Goal: Transaction & Acquisition: Purchase product/service

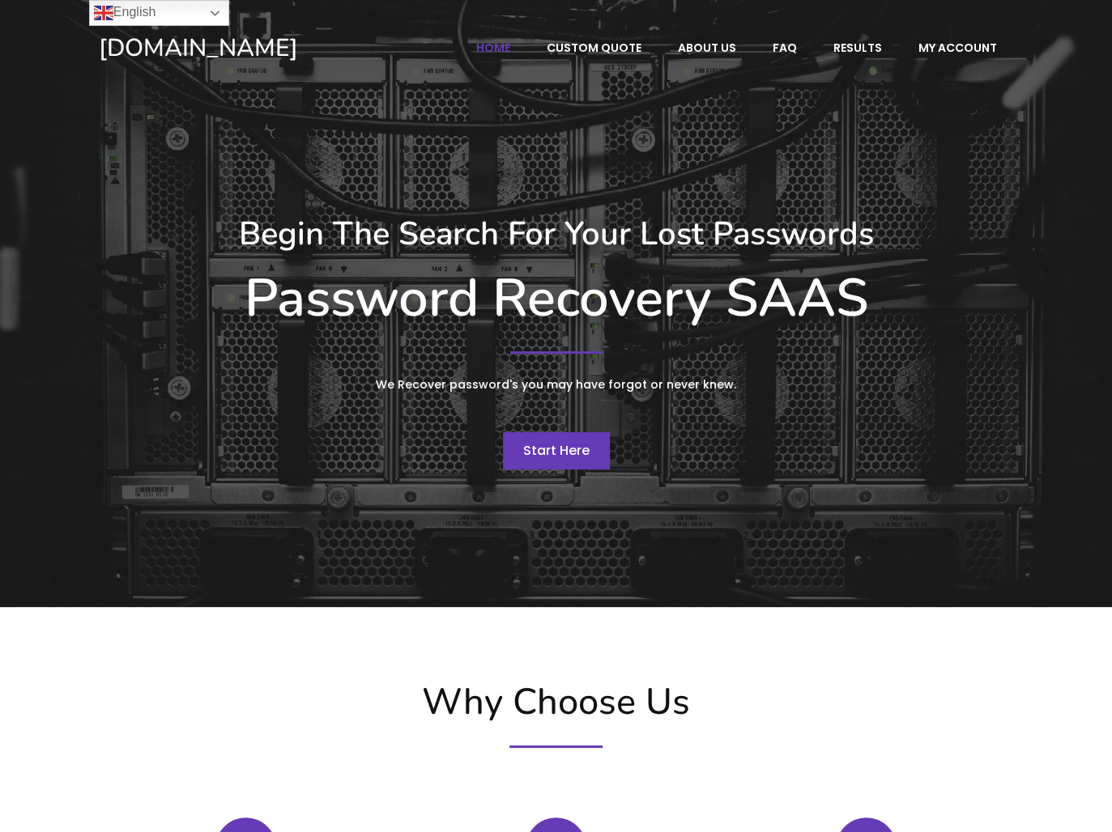
click at [553, 443] on span "Start Here" at bounding box center [556, 450] width 66 height 19
click at [219, 15] on link "English" at bounding box center [159, 13] width 140 height 26
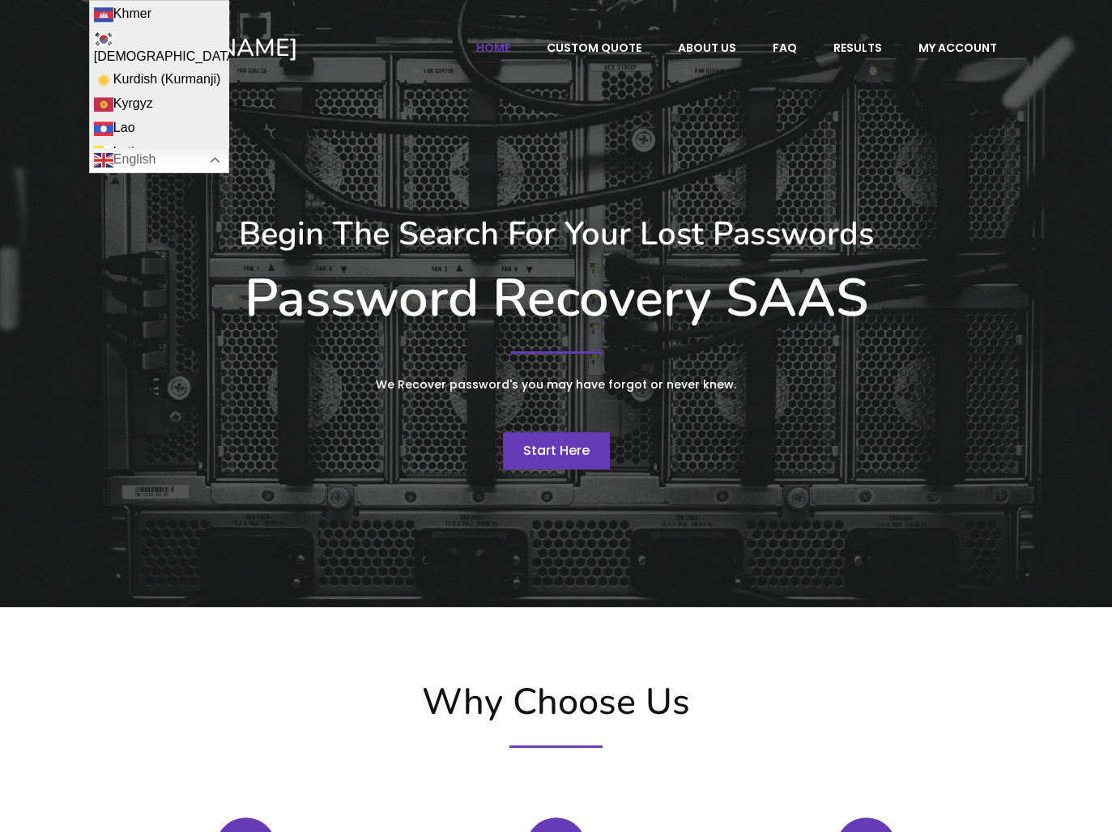
scroll to position [1457, 0]
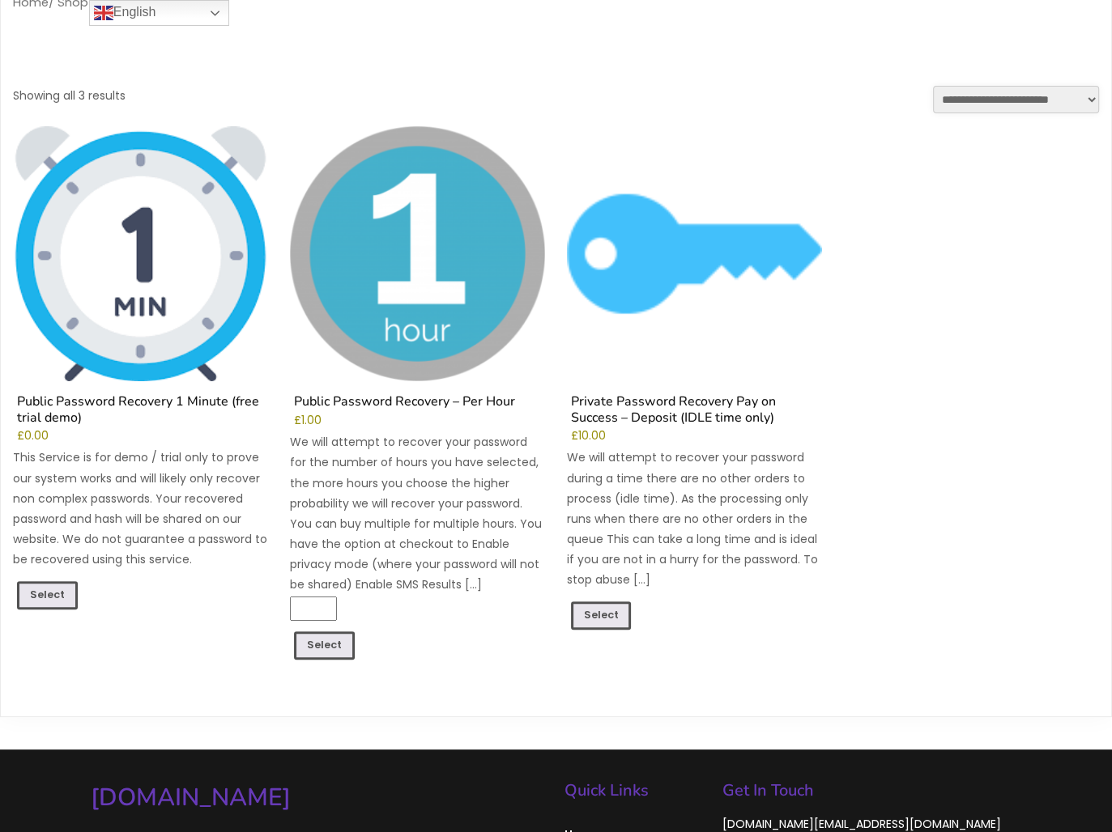
scroll to position [162, 0]
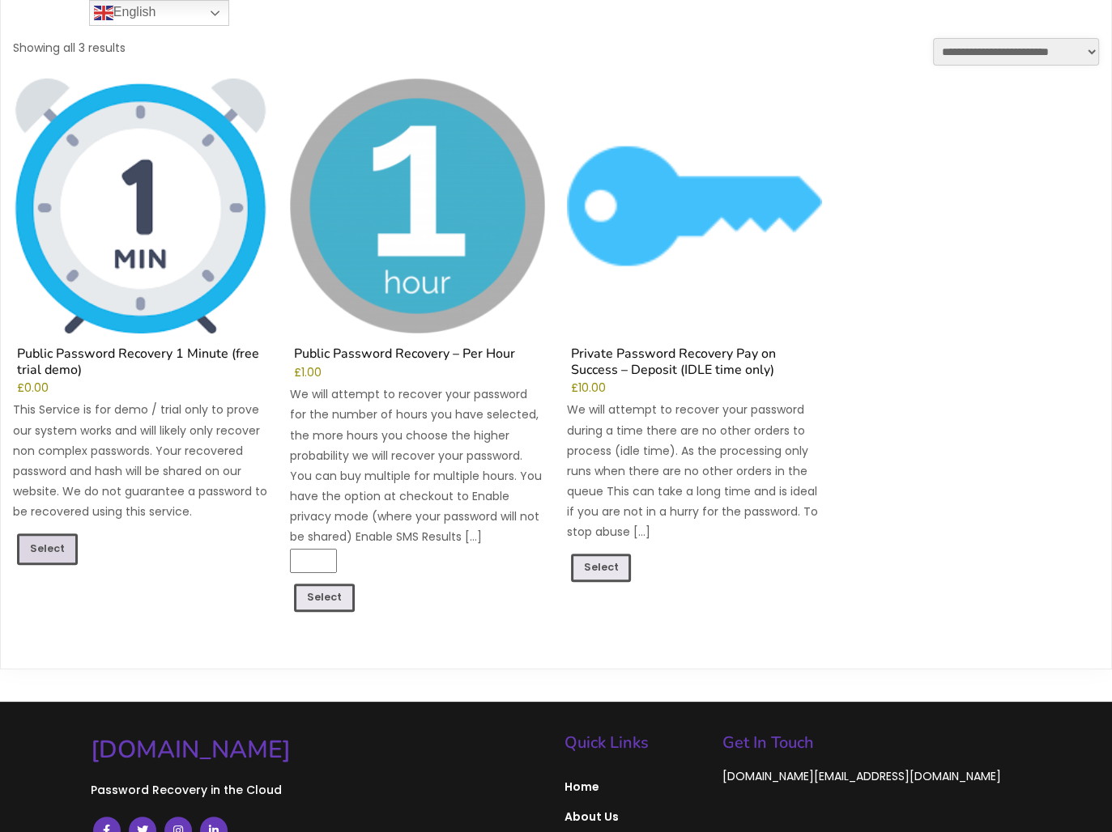
click at [56, 539] on link "Select" at bounding box center [47, 549] width 61 height 31
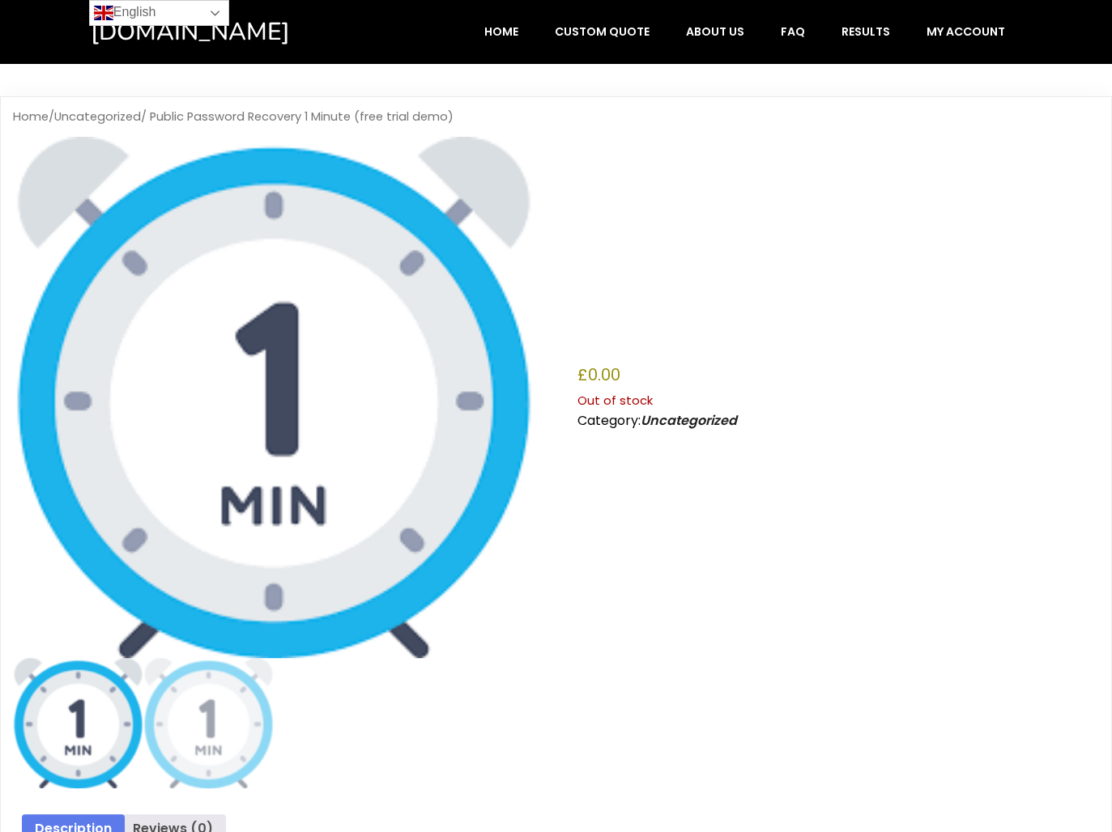
click at [172, 12] on link "English" at bounding box center [159, 13] width 140 height 26
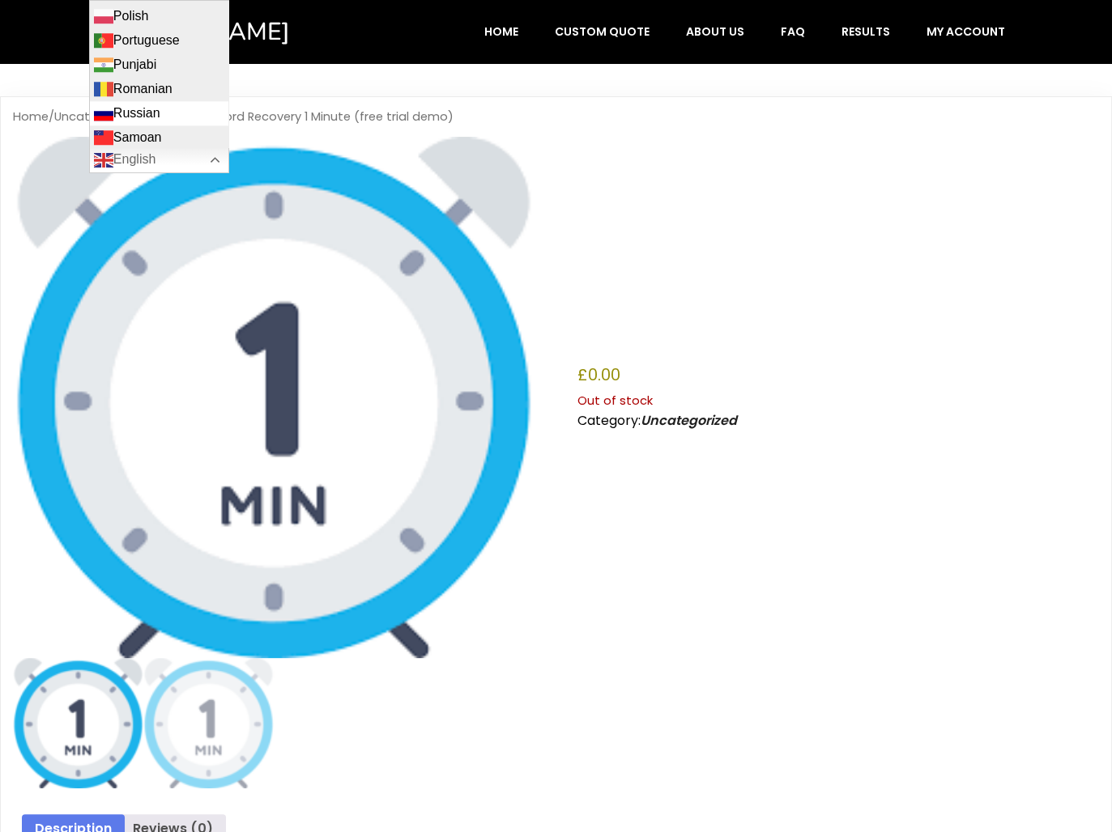
click at [181, 101] on link "Russian" at bounding box center [159, 113] width 138 height 24
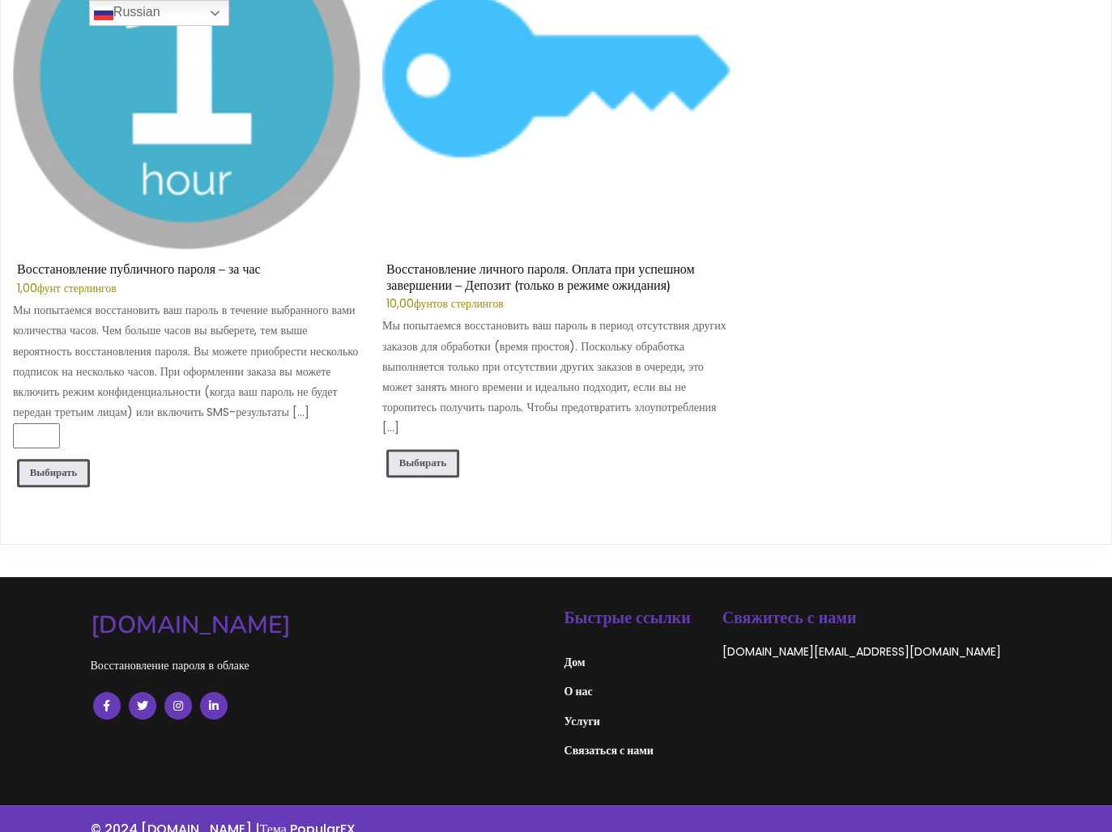
scroll to position [1189, 0]
